Goal: Find specific page/section: Find specific page/section

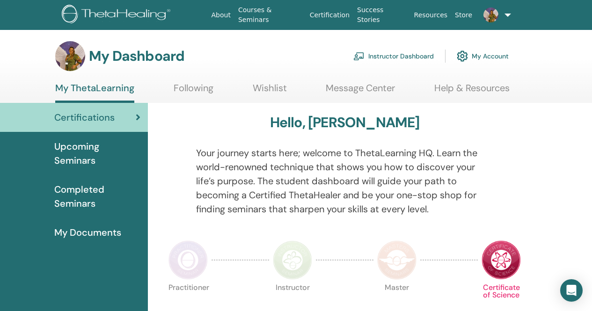
click at [396, 53] on link "Instructor Dashboard" at bounding box center [393, 56] width 80 height 21
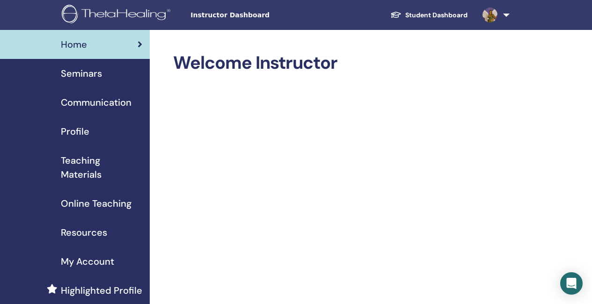
click at [94, 74] on span "Seminars" at bounding box center [81, 73] width 41 height 14
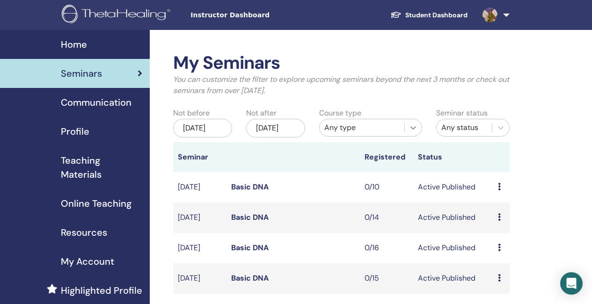
click at [412, 128] on icon at bounding box center [413, 127] width 6 height 3
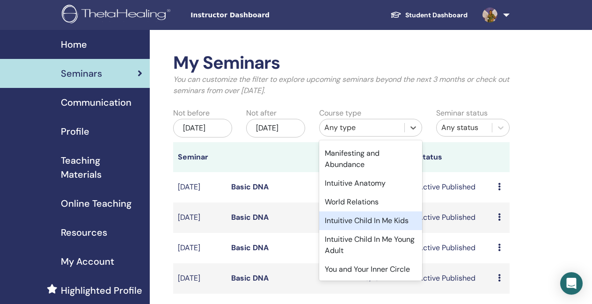
scroll to position [140, 0]
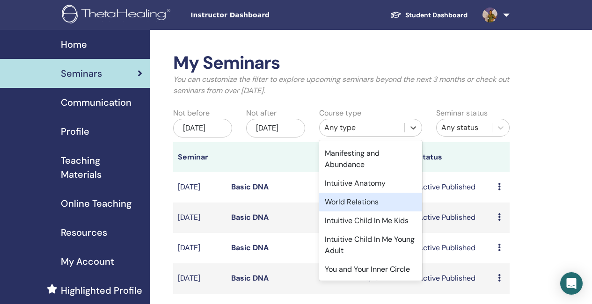
click at [377, 193] on div "World Relations" at bounding box center [370, 202] width 103 height 19
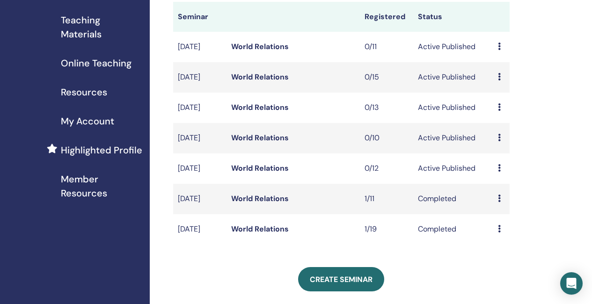
click at [269, 51] on link "World Relations" at bounding box center [260, 47] width 58 height 10
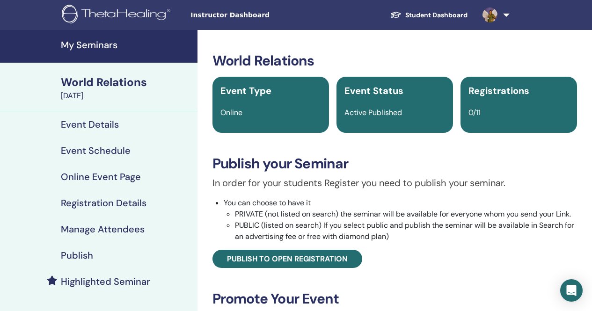
click at [129, 278] on h4 "Highlighted Seminar" at bounding box center [105, 281] width 89 height 11
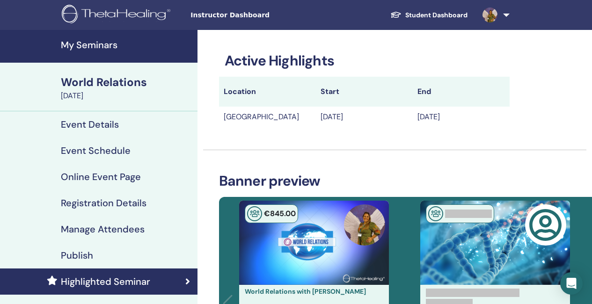
click at [87, 14] on img at bounding box center [118, 15] width 112 height 21
